Goal: Navigation & Orientation: Find specific page/section

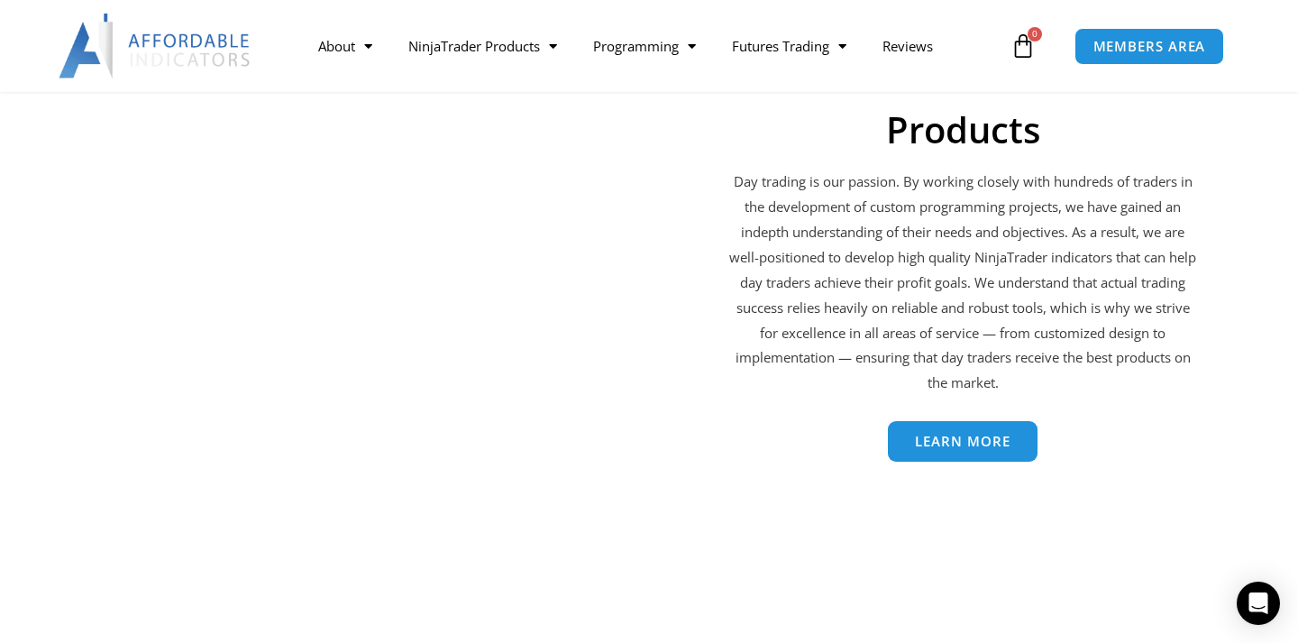
scroll to position [2835, 0]
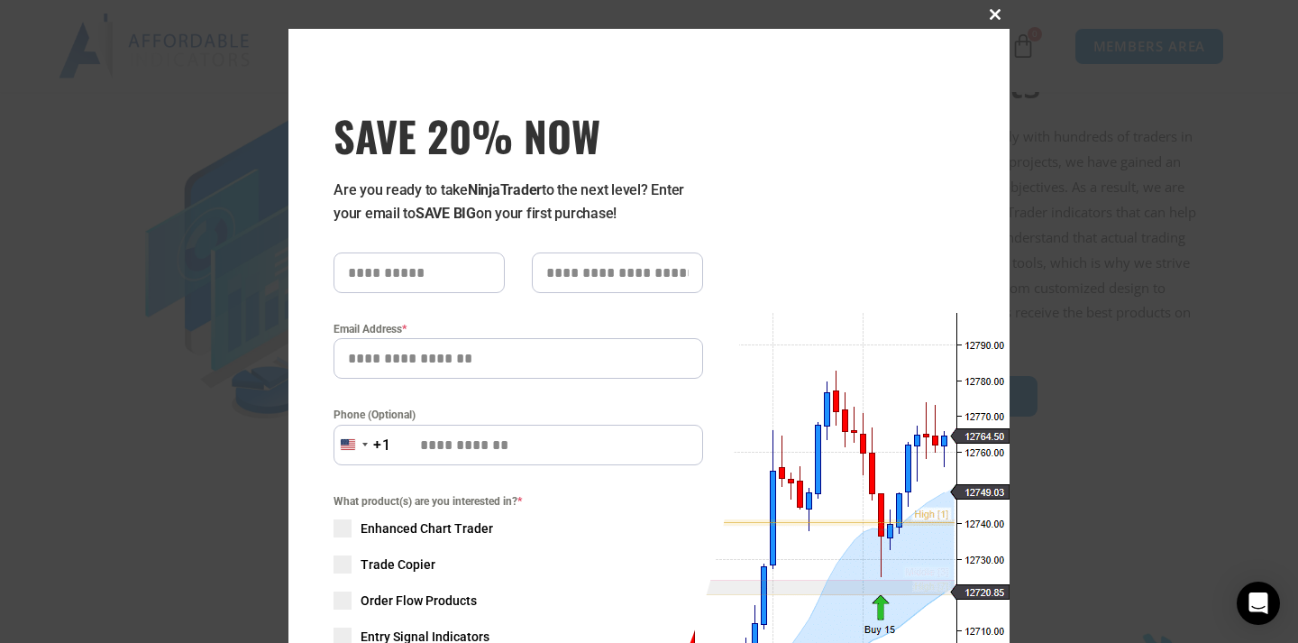
click at [992, 17] on span at bounding box center [995, 14] width 29 height 11
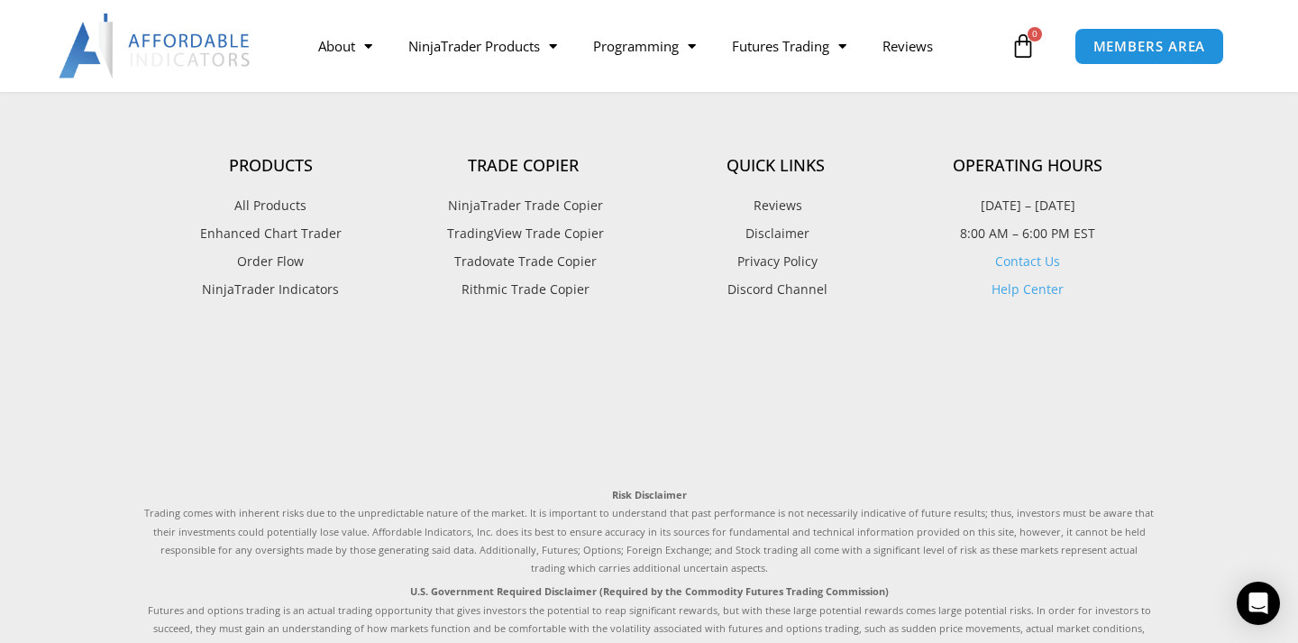
scroll to position [5374, 0]
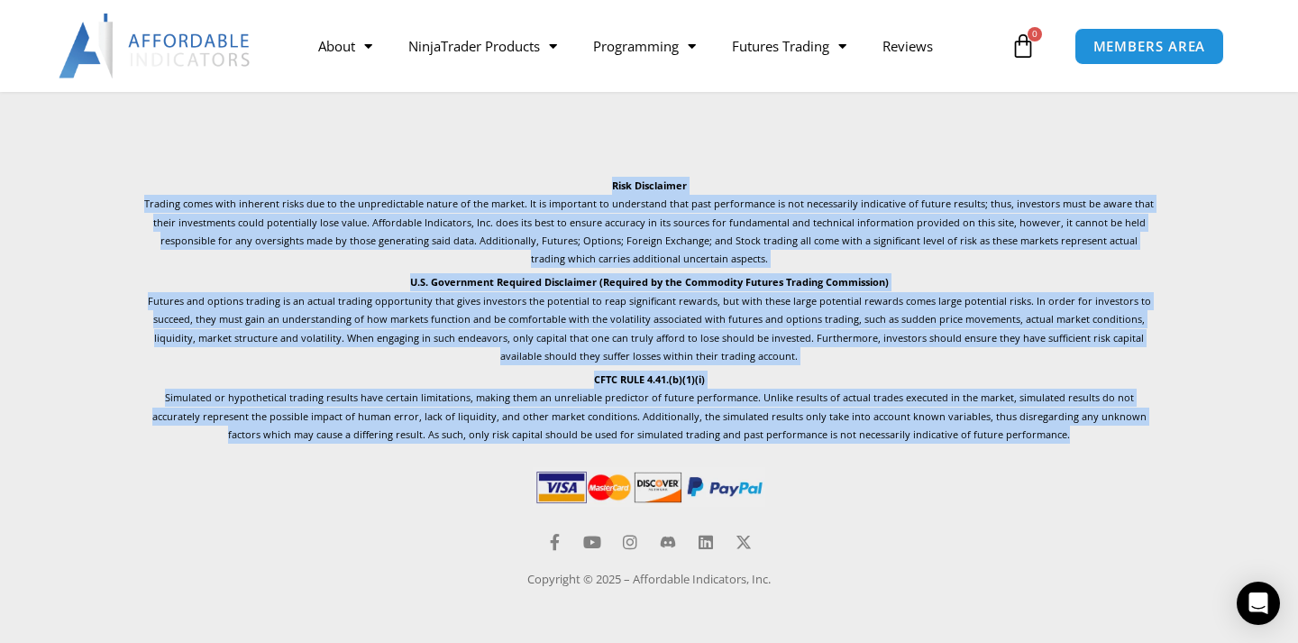
drag, startPoint x: 609, startPoint y: 186, endPoint x: 1017, endPoint y: 435, distance: 477.8
click at [1017, 435] on div "Risk Disclaimer Trading comes with inherent risks due to the unpredictable natu…" at bounding box center [648, 311] width 1009 height 268
copy div "Risk Disclaimer Trading comes with inherent risks due to the unpredictable natu…"
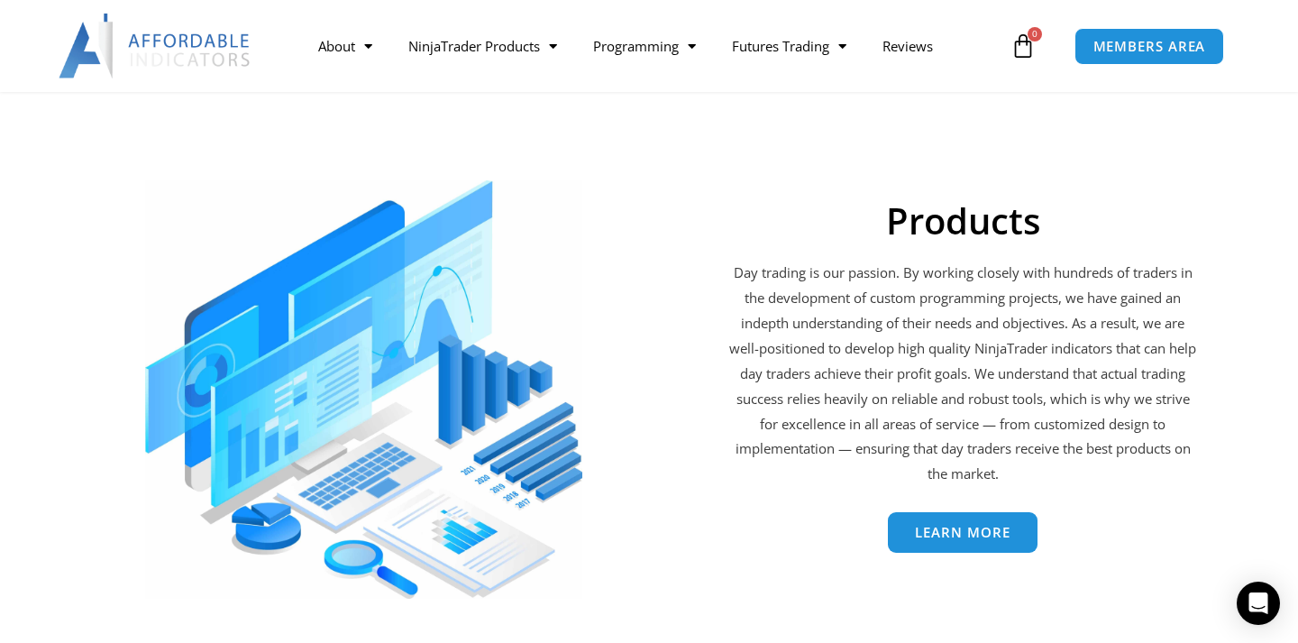
scroll to position [2691, 0]
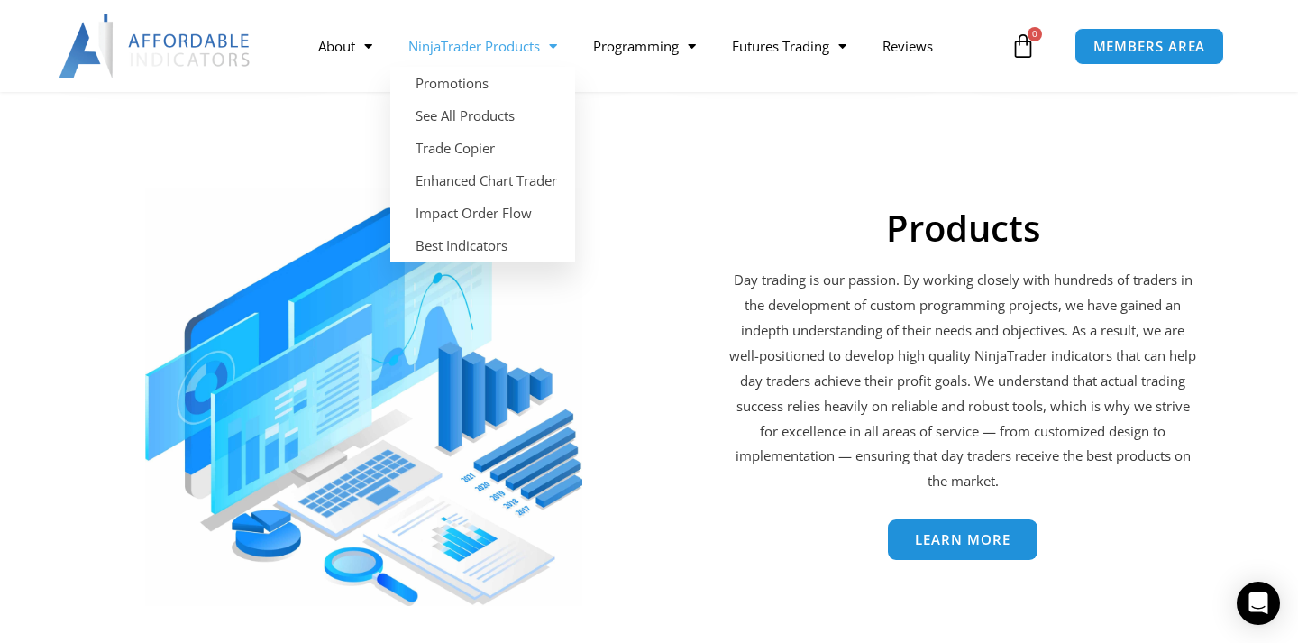
click at [554, 48] on span "Menu" at bounding box center [548, 47] width 17 height 32
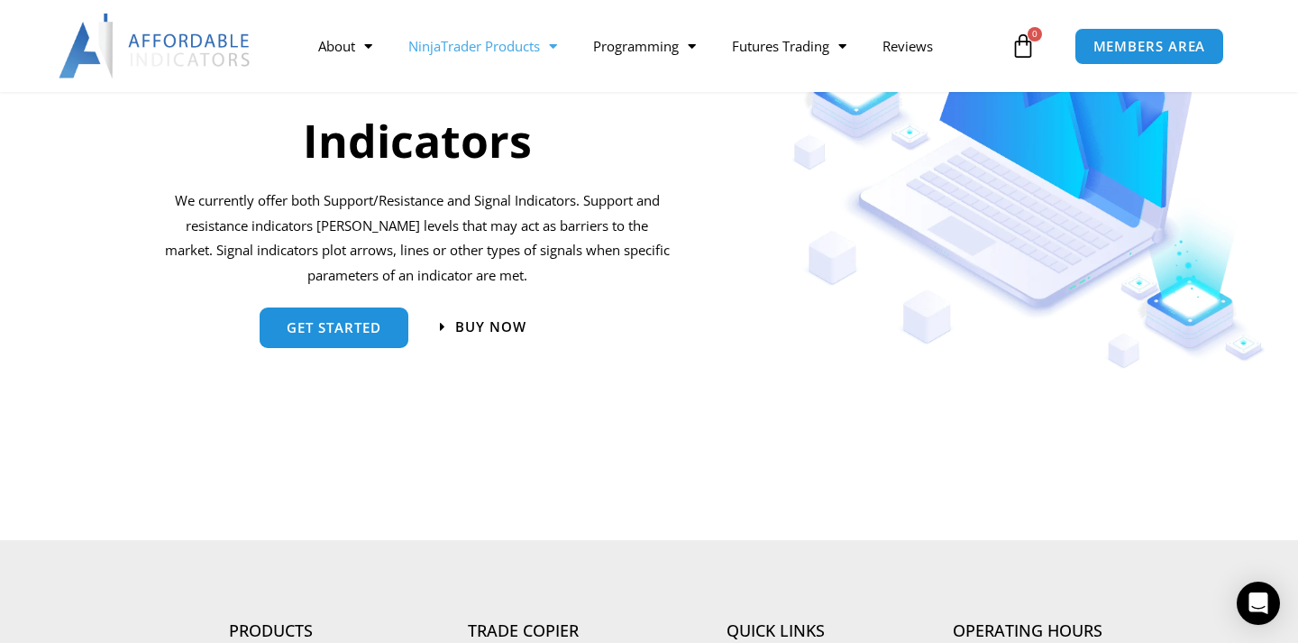
scroll to position [1984, 0]
